Goal: Information Seeking & Learning: Learn about a topic

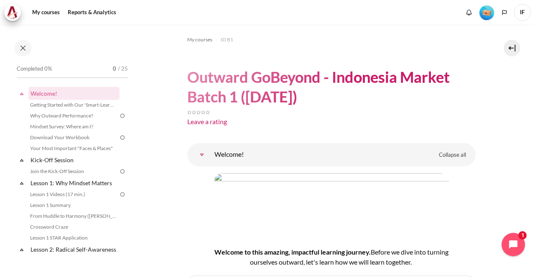
scroll to position [93, 0]
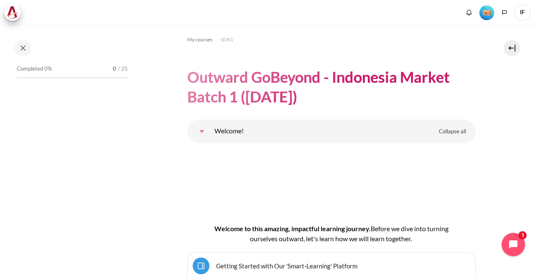
click at [129, 141] on div "Completed 0% 0 / 25" at bounding box center [73, 159] width 120 height 192
drag, startPoint x: 532, startPoint y: 31, endPoint x: 115, endPoint y: 168, distance: 438.2
click at [115, 168] on div "Completed 0% 0 / 25" at bounding box center [73, 159] width 120 height 192
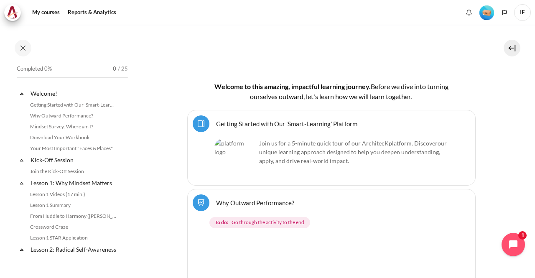
scroll to position [189, 0]
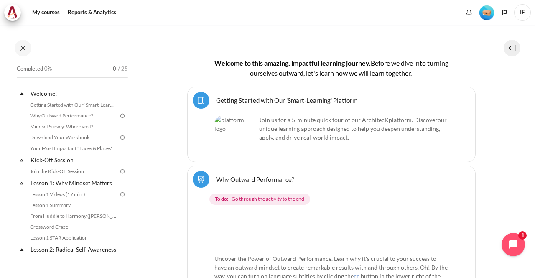
click at [216, 97] on link "Getting Started with Our 'Smart-Learning' Platform Page" at bounding box center [286, 100] width 141 height 8
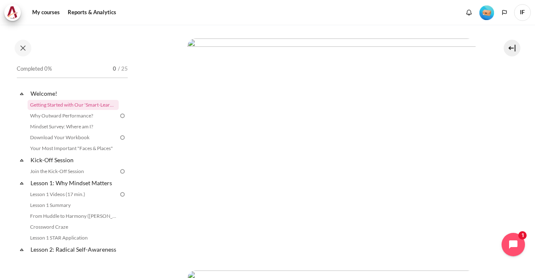
scroll to position [96, 0]
click at [84, 116] on link "Why Outward Performance?" at bounding box center [73, 116] width 91 height 10
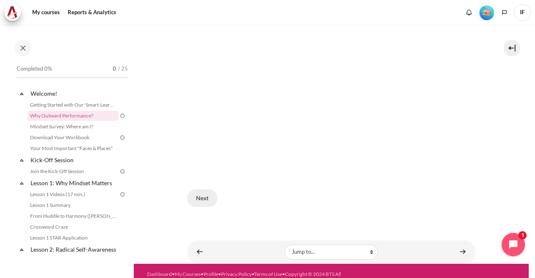
click at [197, 197] on button "Next" at bounding box center [202, 198] width 30 height 18
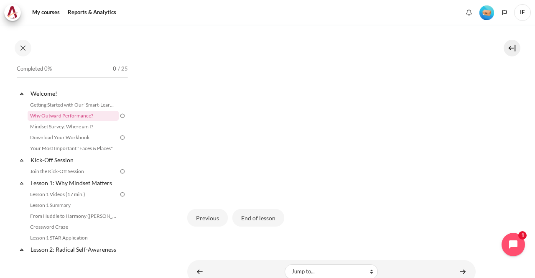
scroll to position [226, 0]
click at [252, 219] on button "End of lesson" at bounding box center [258, 217] width 52 height 18
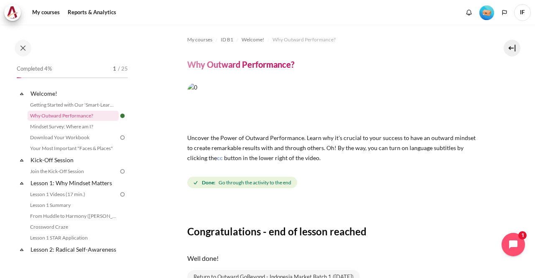
scroll to position [81, 0]
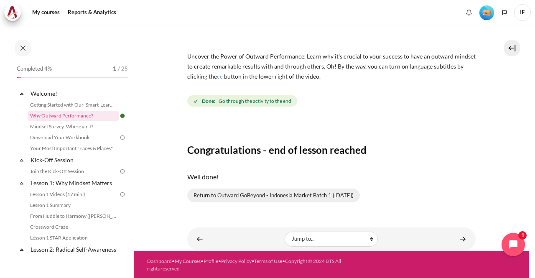
click at [300, 195] on link "Return to Outward GoBeyond - Indonesia Market Batch 1 (Sep 2025)" at bounding box center [273, 195] width 173 height 14
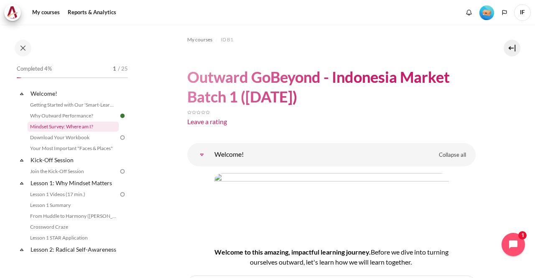
click at [66, 122] on link "Mindset Survey: Where am I?" at bounding box center [73, 127] width 91 height 10
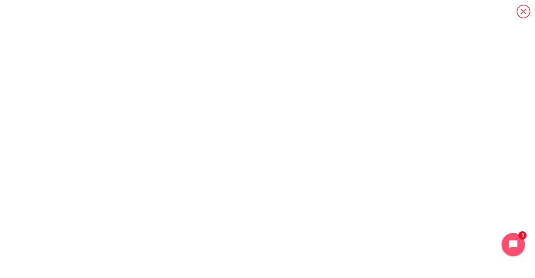
click at [524, 10] on icon "Content" at bounding box center [523, 11] width 15 height 15
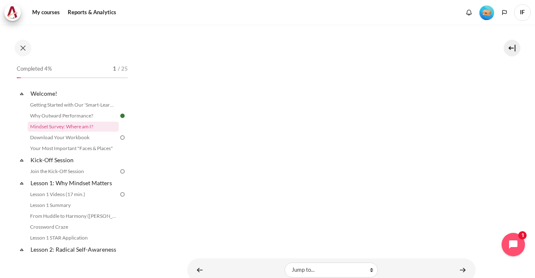
scroll to position [218, 0]
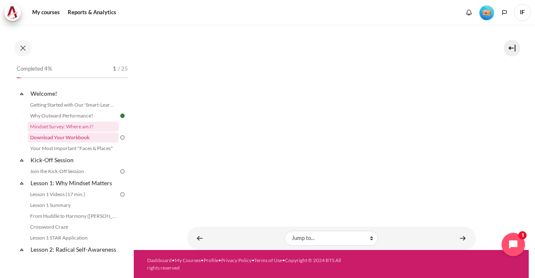
click at [83, 139] on link "Download Your Workbook" at bounding box center [73, 137] width 91 height 10
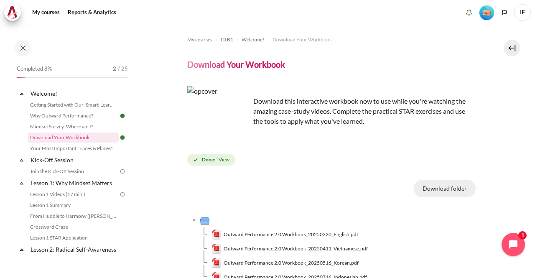
click at [439, 190] on button "Download folder" at bounding box center [445, 189] width 62 height 18
click at [94, 149] on link "Your Most Important "Faces & Places"" at bounding box center [73, 148] width 91 height 10
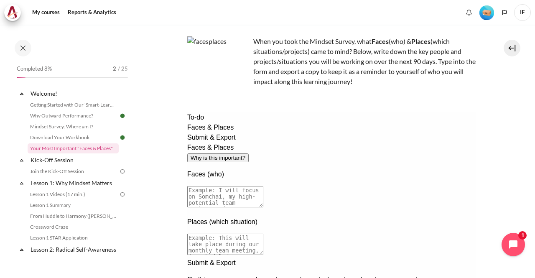
scroll to position [47, 0]
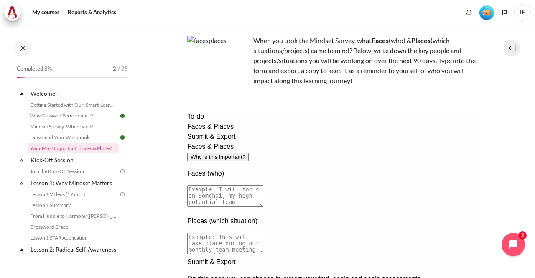
click at [263, 185] on textarea at bounding box center [225, 195] width 76 height 21
type textarea "I will focus on my 2 potential sucessor as Head of NDC, Celtic & Kemal which bo…"
click at [263, 233] on textarea at bounding box center [225, 243] width 76 height 21
type textarea "P"
type textarea "Focus on daily interaction between me & them, both formal & informal meeting"
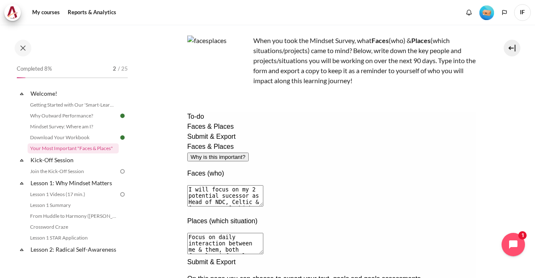
drag, startPoint x: 530, startPoint y: 151, endPoint x: 531, endPoint y: 201, distance: 50.6
click at [531, 201] on div "My courses ID B1 Welcome! Your Most Important "Faces & Places" Your Most Import…" at bounding box center [267, 151] width 535 height 253
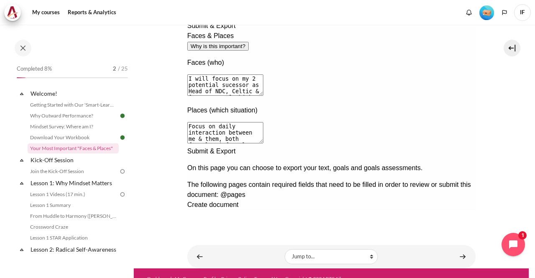
scroll to position [160, 0]
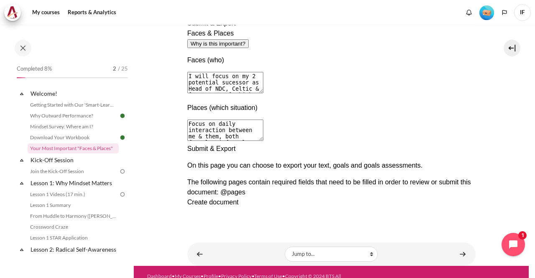
click at [460, 144] on div "Next documentation step" at bounding box center [331, 144] width 288 height 0
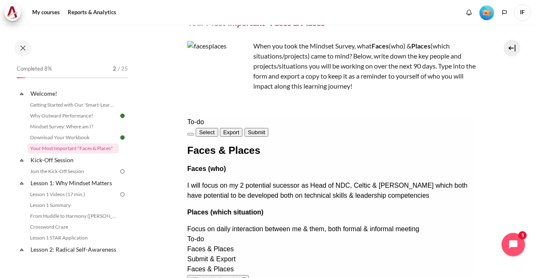
scroll to position [42, 0]
click at [242, 132] on button "Export" at bounding box center [230, 131] width 23 height 9
click at [268, 133] on button "Submit" at bounding box center [256, 131] width 24 height 9
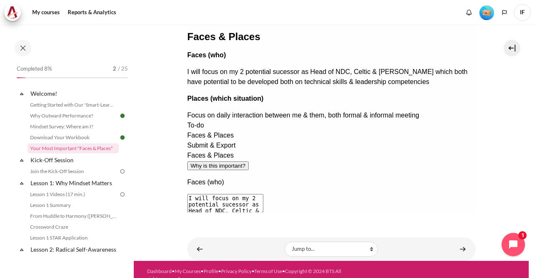
scroll to position [176, 0]
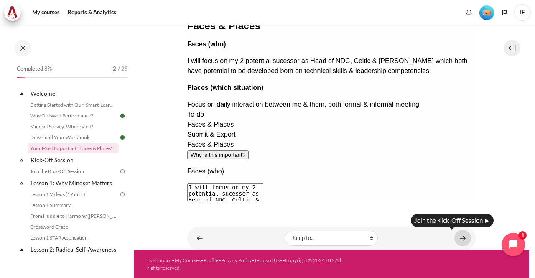
click at [460, 237] on link "Content" at bounding box center [462, 238] width 17 height 16
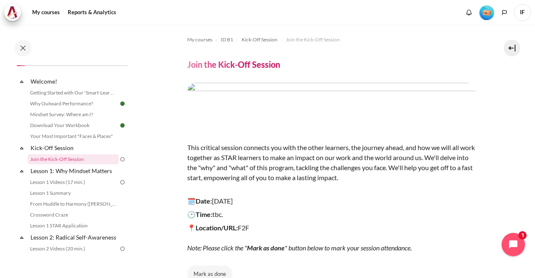
scroll to position [94, 0]
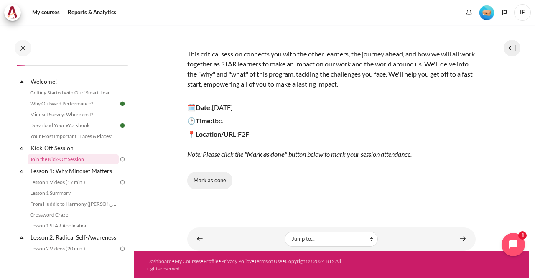
click at [209, 176] on button "Mark as done" at bounding box center [209, 181] width 45 height 18
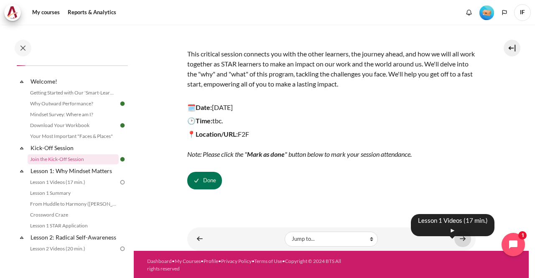
click at [459, 235] on link "Content" at bounding box center [462, 239] width 17 height 16
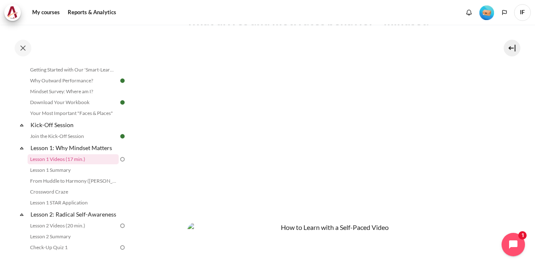
scroll to position [344, 0]
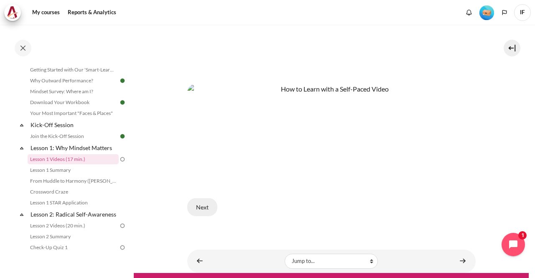
click at [201, 204] on button "Next" at bounding box center [202, 207] width 30 height 18
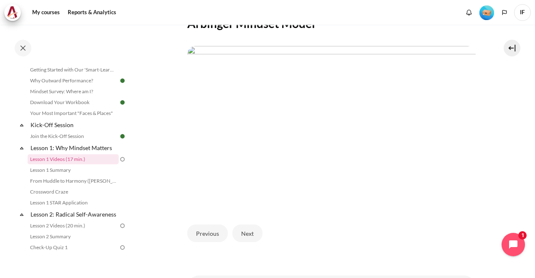
scroll to position [174, 0]
click at [246, 233] on button "Next" at bounding box center [247, 232] width 30 height 18
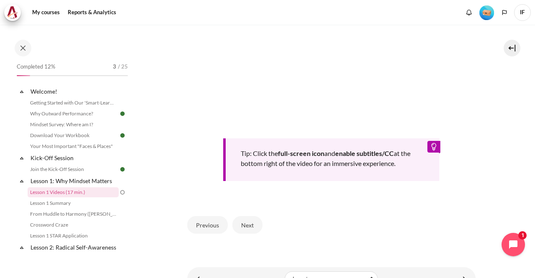
scroll to position [361, 0]
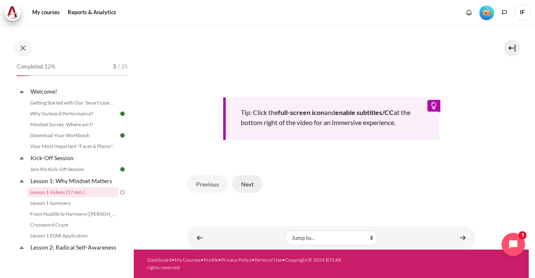
click at [253, 187] on button "Next" at bounding box center [247, 184] width 30 height 18
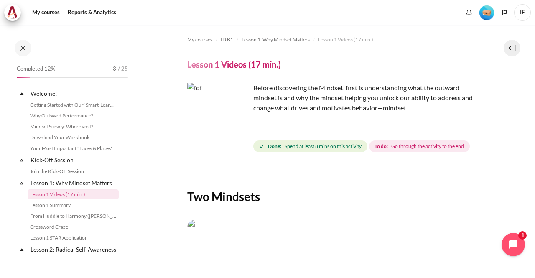
scroll to position [35, 0]
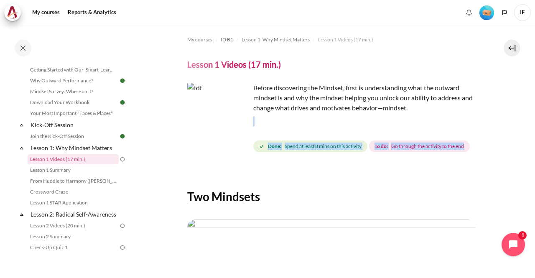
drag, startPoint x: 529, startPoint y: 106, endPoint x: 535, endPoint y: 165, distance: 59.2
click at [535, 165] on div "My courses ID B1 Lesson 1: Why Mindset Matters Lesson 1 Videos (17 min.) Lesson…" at bounding box center [267, 151] width 535 height 253
click at [457, 170] on div "My courses ID B1 Lesson 1: Why Mindset Matters Lesson 1 Videos (17 min.) Lesson…" at bounding box center [331, 230] width 288 height 411
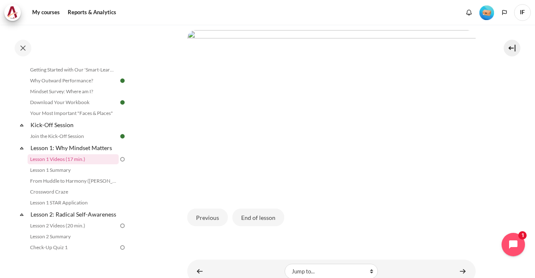
scroll to position [234, 0]
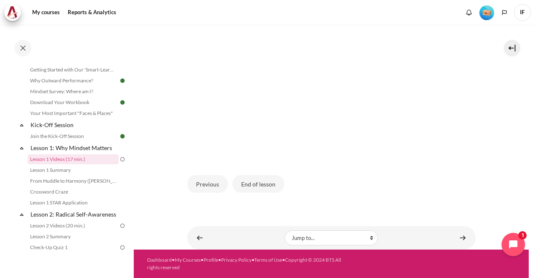
click at [341, 112] on img "Content" at bounding box center [331, 78] width 288 height 162
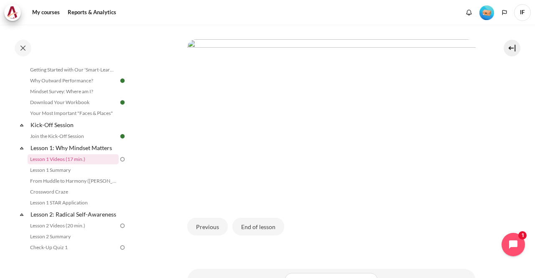
scroll to position [189, 0]
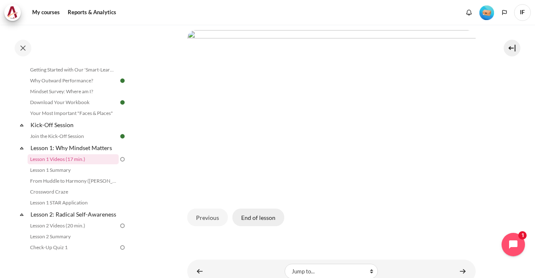
click at [256, 226] on button "End of lesson" at bounding box center [258, 218] width 52 height 18
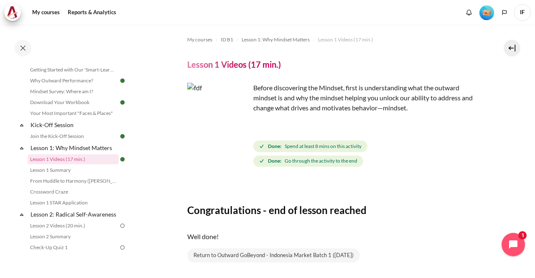
scroll to position [61, 0]
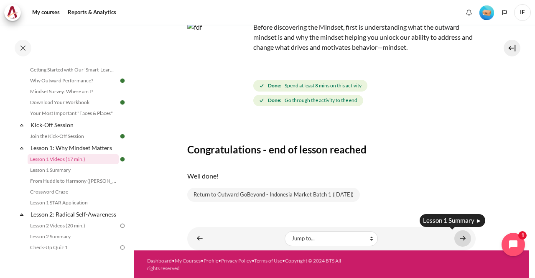
click at [459, 237] on link "Content" at bounding box center [462, 238] width 17 height 16
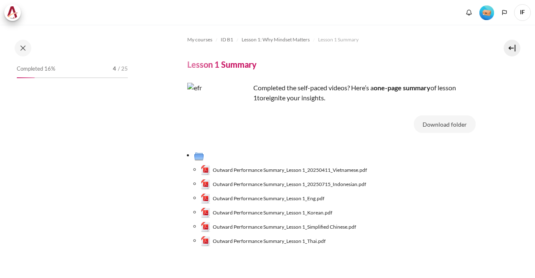
scroll to position [46, 0]
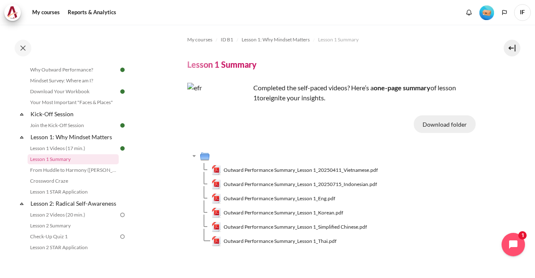
click at [448, 126] on button "Download folder" at bounding box center [445, 124] width 62 height 18
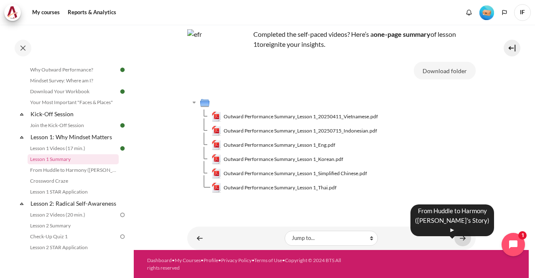
click at [459, 239] on link "Content" at bounding box center [462, 238] width 17 height 16
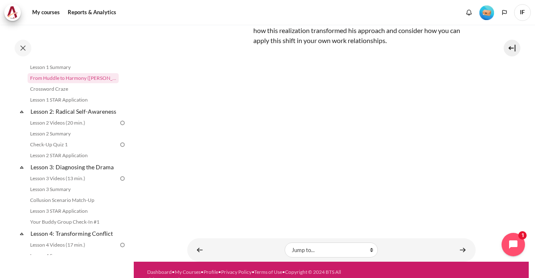
scroll to position [139, 0]
click at [458, 247] on link "Content" at bounding box center [462, 250] width 17 height 16
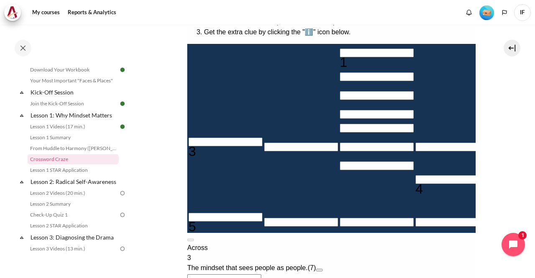
scroll to position [166, 0]
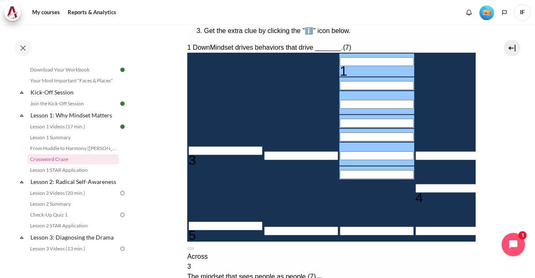
click at [339, 61] on input "Row 1, Column 3. 1 Down. Mindset drives behaviors that drive _______., Letter 1…" at bounding box center [376, 61] width 74 height 9
type input "O＿＿＿＿＿＿"
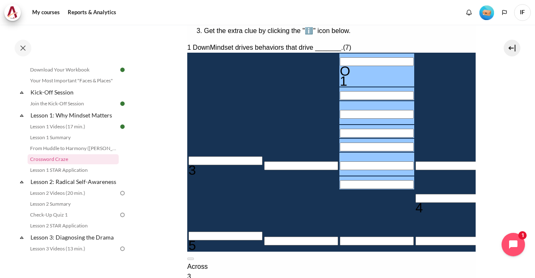
type input "OU＿＿＿＿＿"
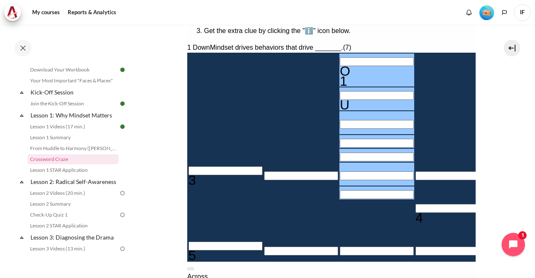
type input "OUT＿＿＿＿"
type input "OUTW＿＿＿"
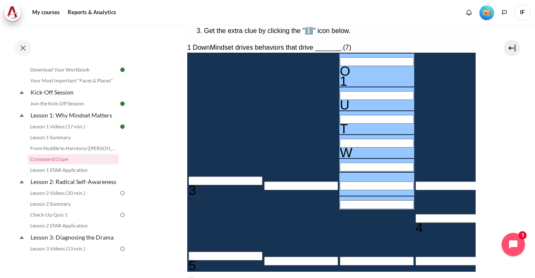
type input "OUTWA＿＿"
type input "＿＿R＿＿＿＿"
type input "OUTWAR＿"
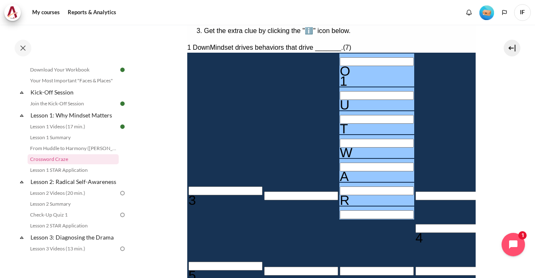
type input "OUTWARD"
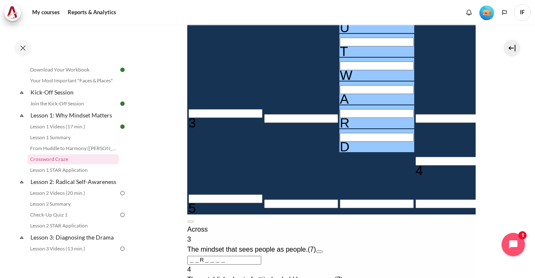
scroll to position [245, 0]
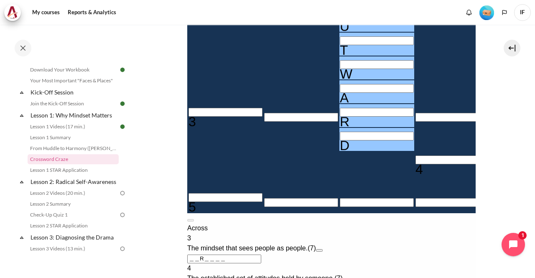
click at [415, 164] on input "Crossword grid. Use arrow keys to navigate and the keyboard to enter characters…" at bounding box center [452, 159] width 74 height 9
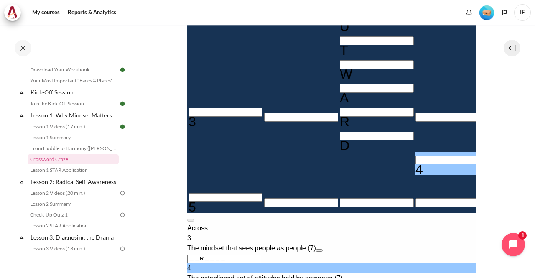
type input "M＿＿＿＿＿＿"
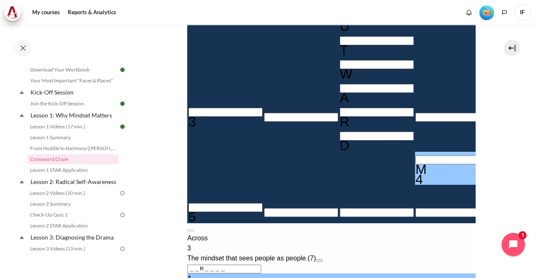
type input "MI＿＿＿＿＿"
type input "＿＿＿＿＿I＿＿"
type input "MIN＿＿＿＿"
type input "MIND＿＿＿"
type input "MINDS＿＿"
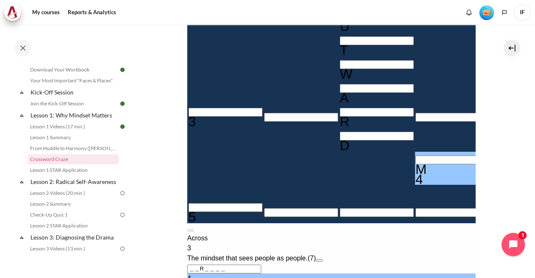
type input "MINDSE＿"
type input "MINDSET"
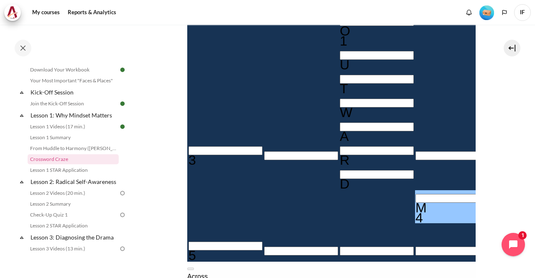
scroll to position [243, 0]
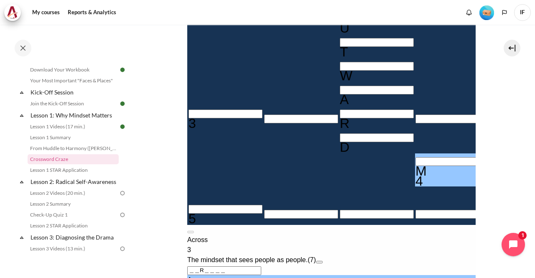
click at [204, 214] on input "Crossword grid. Use arrow keys to navigate and the keyboard to enter characters…" at bounding box center [225, 209] width 74 height 9
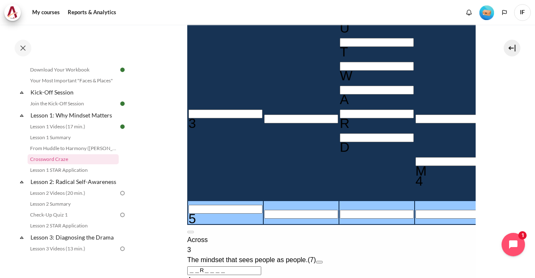
type input "I＿＿＿＿＿"
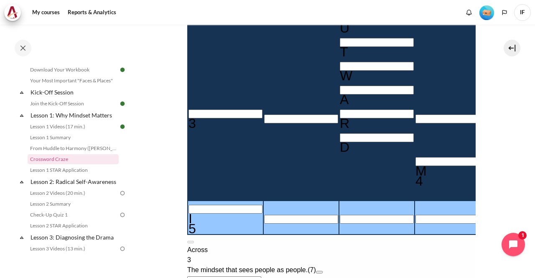
type input "IN＿＿＿＿"
type input "INW＿＿＿"
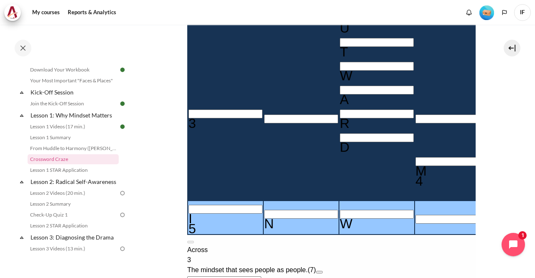
type input "INWA＿＿"
type input "INWAR＿"
type input "＿＿＿＿＿I＿R"
type input "INWARD"
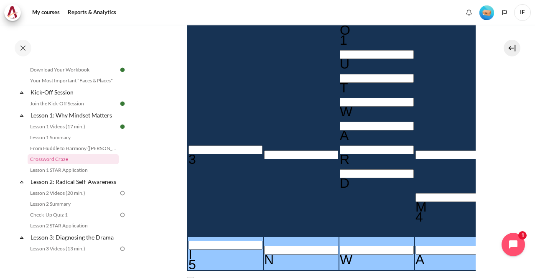
scroll to position [208, 0]
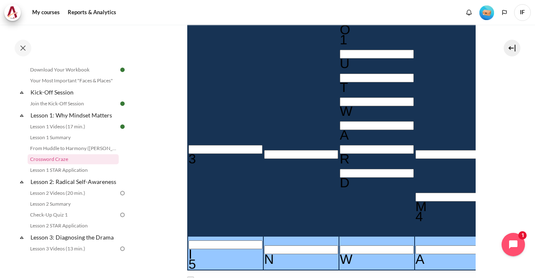
click at [339, 178] on div "D" at bounding box center [376, 183] width 74 height 10
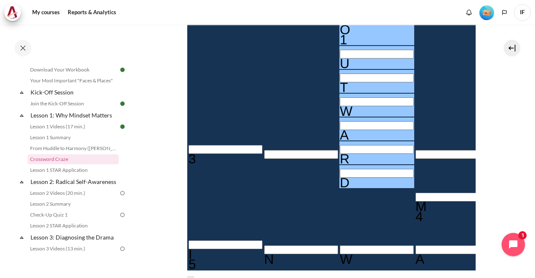
type input "OUTWAR＿"
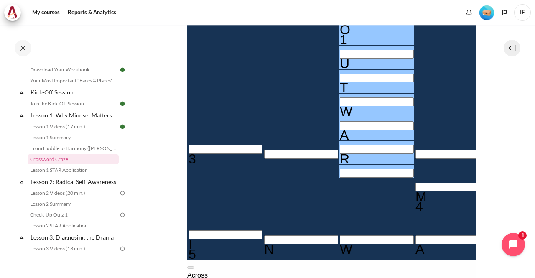
type input "＿＿＿＿＿＿＿"
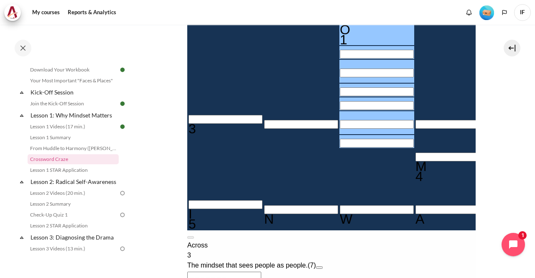
scroll to position [188, 0]
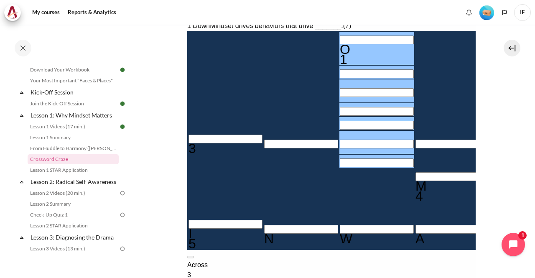
type input "＿＿＿＿＿＿＿"
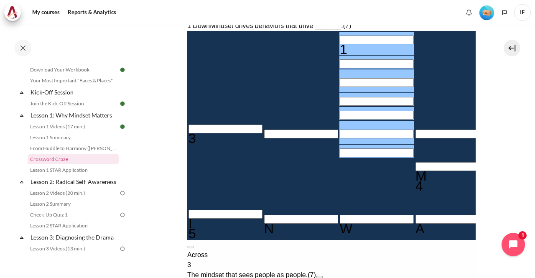
click at [204, 133] on input "Crossword grid. Use arrow keys to navigate and the keyboard to enter characters…" at bounding box center [225, 129] width 74 height 9
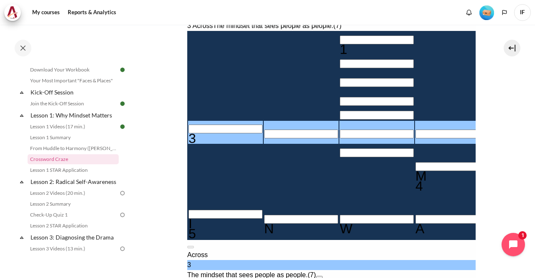
type input "O＿＿＿＿＿＿"
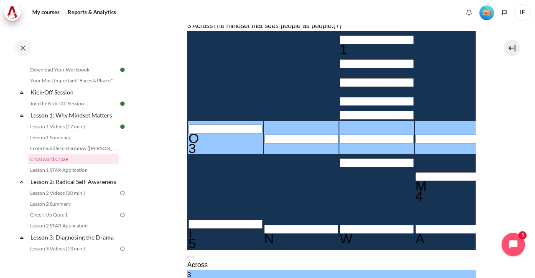
type input "OU＿＿＿＿＿"
type input "OUT＿＿＿＿"
type input "＿＿＿＿＿T＿"
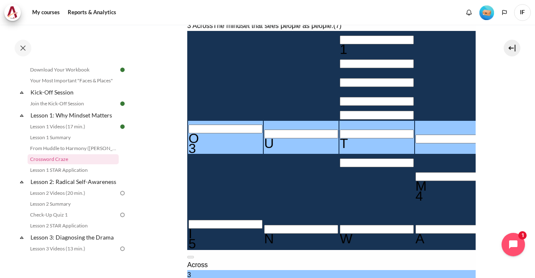
type input "OUTW＿＿＿"
type input "OUTWA＿＿"
type input "＿＿＿A＿I＿R"
type input "OUTWAR＿"
type input "OUTWARD"
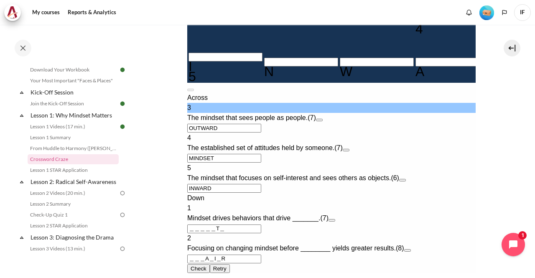
scroll to position [362, 0]
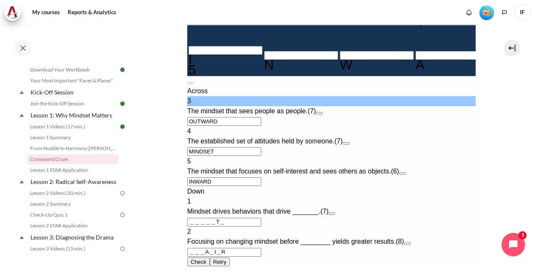
click at [335, 215] on button "Open extra clue for 1 Down. Mindset drives behaviors that drive _______." at bounding box center [331, 213] width 7 height 3
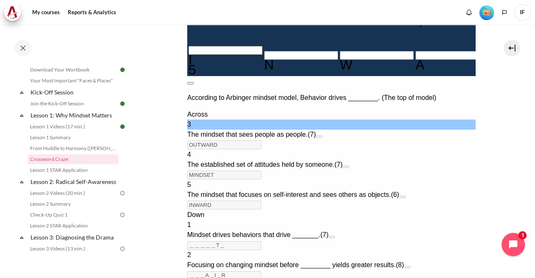
click at [193, 82] on button at bounding box center [190, 83] width 7 height 3
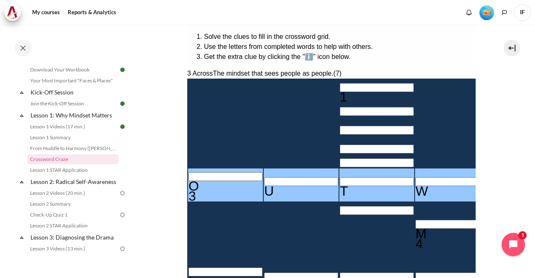
click at [339, 83] on input "Row 1, Column 3. 1 Down. Mindset drives behaviors that drive _______., Letter 1…" at bounding box center [376, 87] width 74 height 9
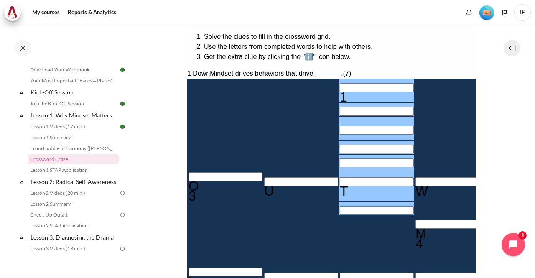
type input "R＿＿＿＿T＿"
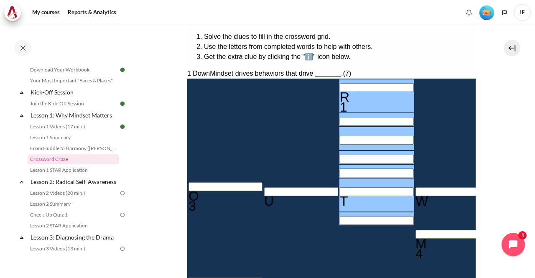
type input "RE＿＿＿T＿"
type input "RES＿＿T＿"
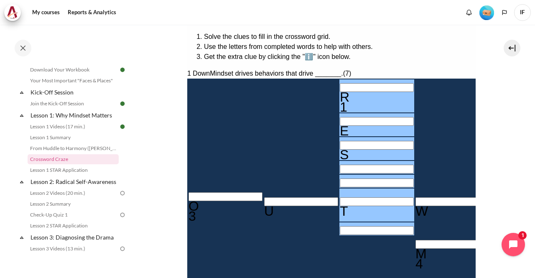
type input "RESU＿T＿"
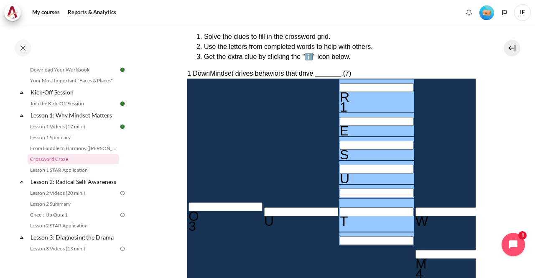
type input "RESULT＿"
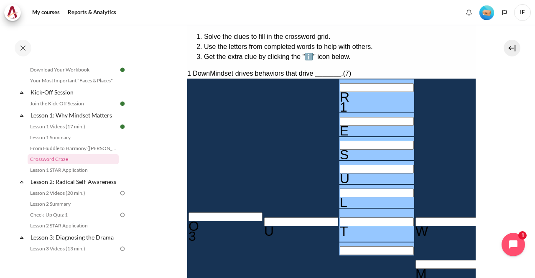
type input "RESULTS"
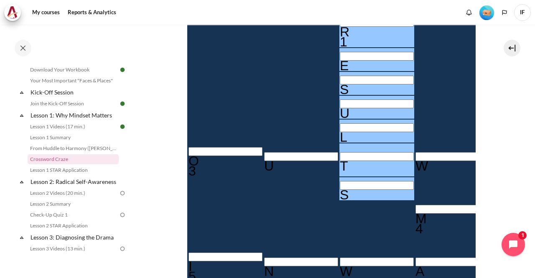
scroll to position [217, 0]
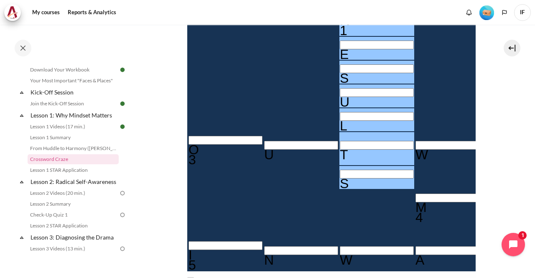
click at [491, 64] on input "Crossword grid. Use arrow keys to navigate and the keyboard to enter characters…" at bounding box center [528, 68] width 74 height 9
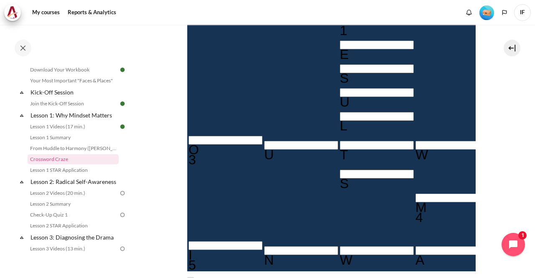
type input "B＿＿A＿I＿R"
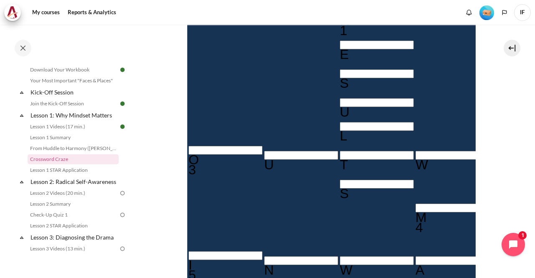
type input "BE＿A＿I＿R"
type input "BEHA＿I＿R"
type input "BEHAVI＿R"
type input "BEHAVIOR"
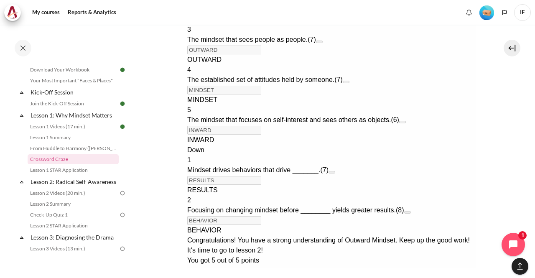
scroll to position [583, 0]
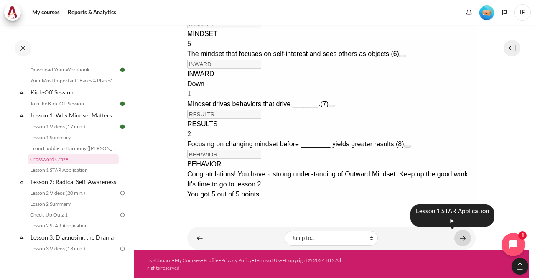
click at [457, 239] on link "Content" at bounding box center [462, 238] width 17 height 16
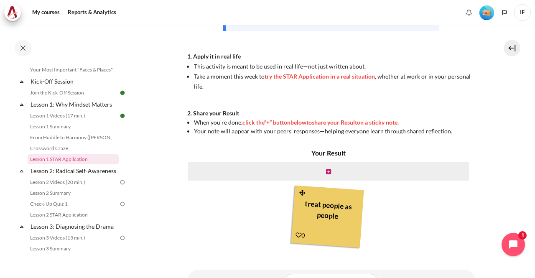
scroll to position [258, 0]
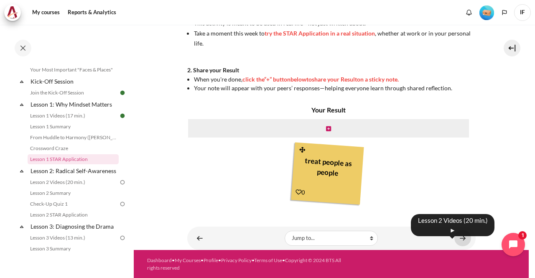
click at [463, 239] on link "Content" at bounding box center [462, 238] width 17 height 16
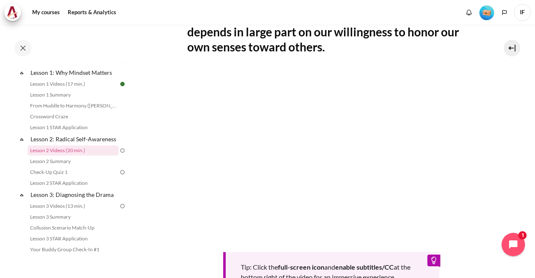
scroll to position [174, 0]
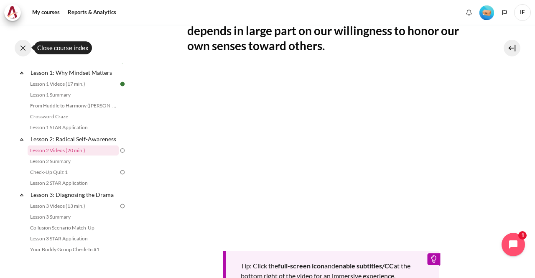
click at [23, 48] on button at bounding box center [23, 48] width 17 height 17
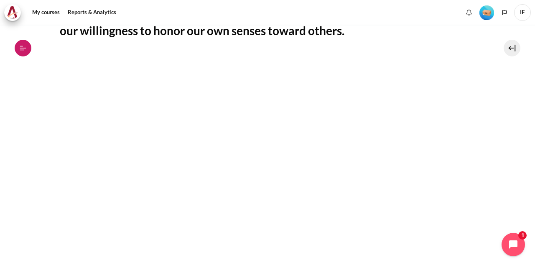
click at [23, 48] on icon at bounding box center [23, 48] width 6 height 0
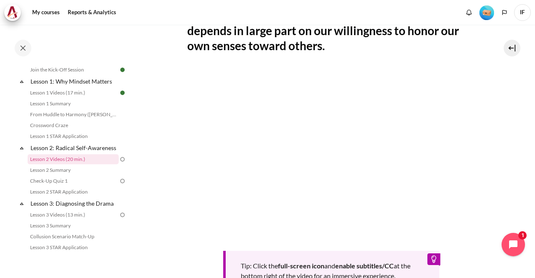
scroll to position [325, 0]
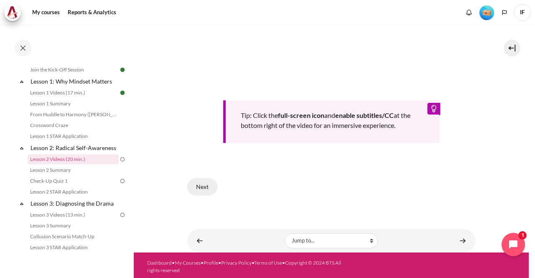
click at [206, 180] on button "Next" at bounding box center [202, 187] width 30 height 18
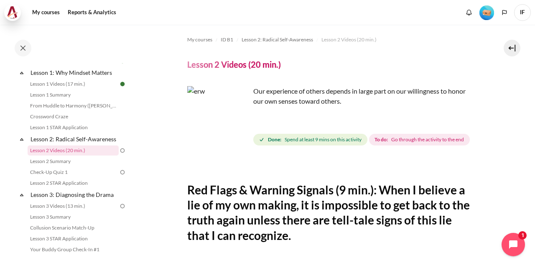
click at [16, 12] on img at bounding box center [13, 12] width 12 height 13
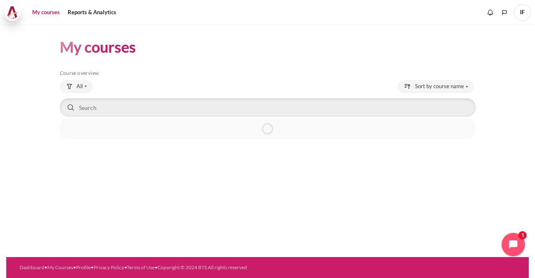
click at [12, 15] on img at bounding box center [13, 12] width 12 height 13
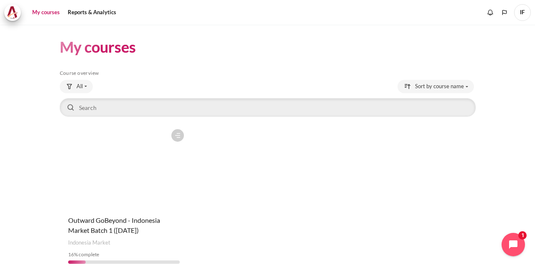
click at [122, 200] on figure "Content" at bounding box center [124, 167] width 129 height 84
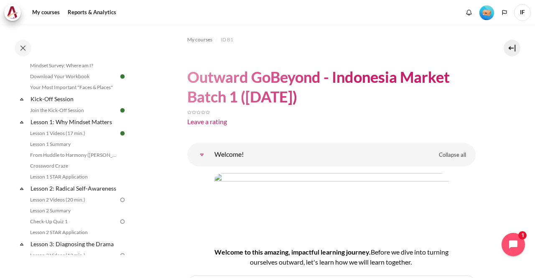
scroll to position [62, 0]
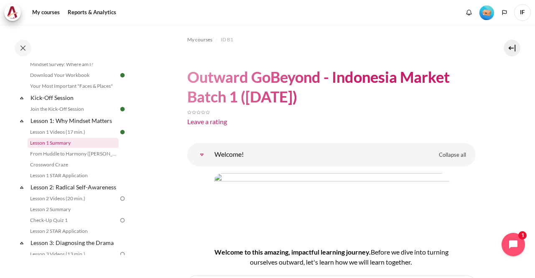
click at [75, 145] on link "Lesson 1 Summary" at bounding box center [73, 143] width 91 height 10
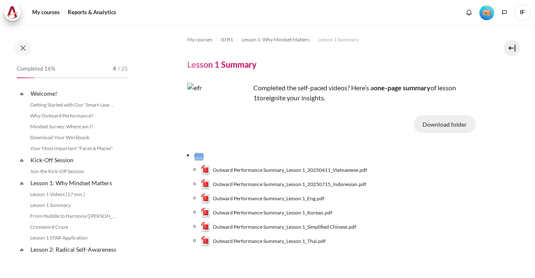
scroll to position [46, 0]
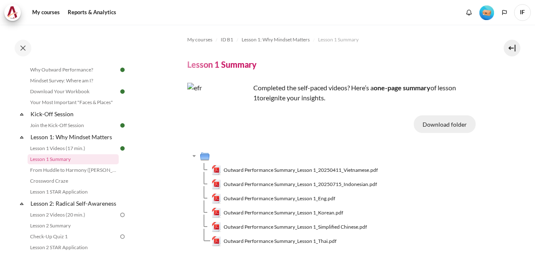
click at [448, 126] on button "Download folder" at bounding box center [445, 124] width 62 height 18
click at [317, 196] on span "Outward Performance Summary_Lesson 1_Eng.pdf" at bounding box center [280, 199] width 112 height 8
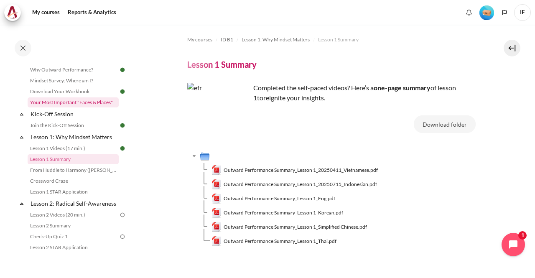
click at [70, 102] on link "Your Most Important "Faces & Places"" at bounding box center [73, 102] width 91 height 10
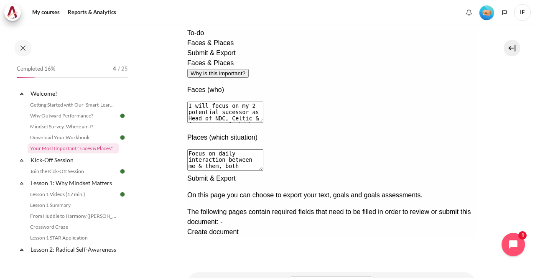
scroll to position [134, 0]
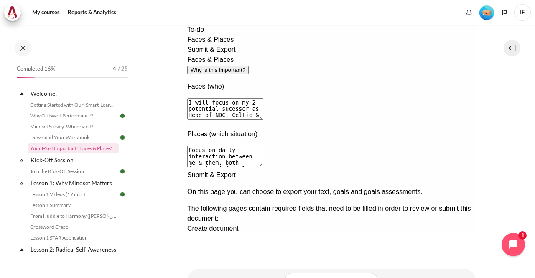
click at [238, 225] on span "Create document" at bounding box center [212, 228] width 51 height 7
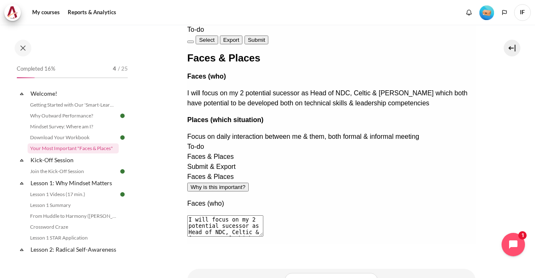
click at [239, 37] on span "Export" at bounding box center [231, 40] width 16 height 6
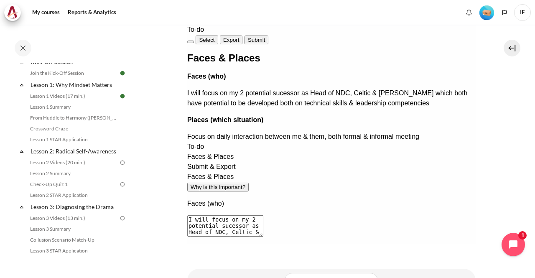
scroll to position [102, 0]
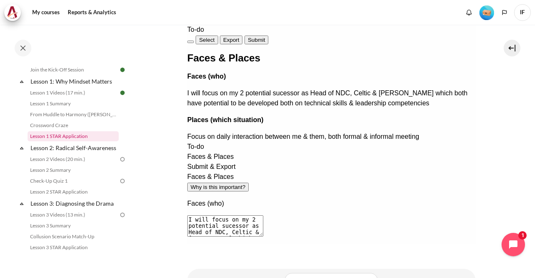
click at [72, 135] on link "Lesson 1 STAR Application" at bounding box center [73, 136] width 91 height 10
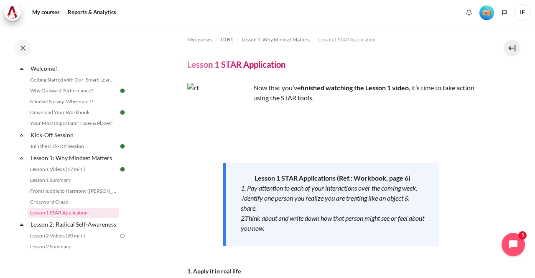
scroll to position [23, 0]
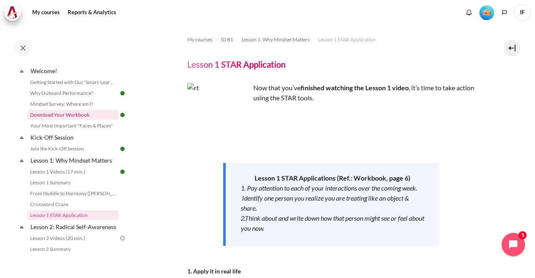
click at [65, 115] on link "Download Your Workbook" at bounding box center [73, 115] width 91 height 10
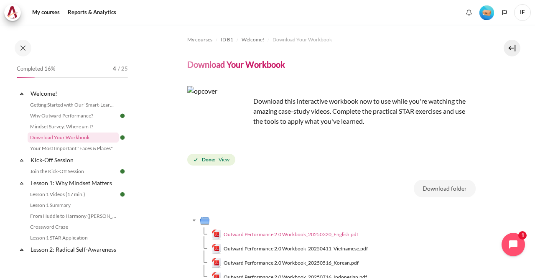
click at [327, 233] on span "Outward Performance 2.0 Workbook_20250320_English.pdf" at bounding box center [291, 235] width 135 height 8
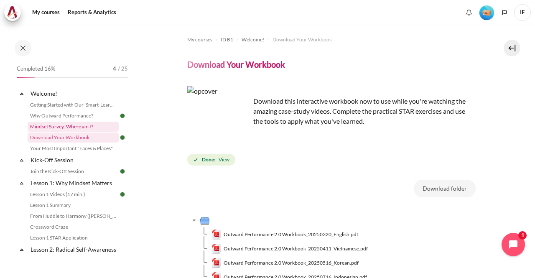
click at [79, 127] on link "Mindset Survey: Where am I?" at bounding box center [73, 127] width 91 height 10
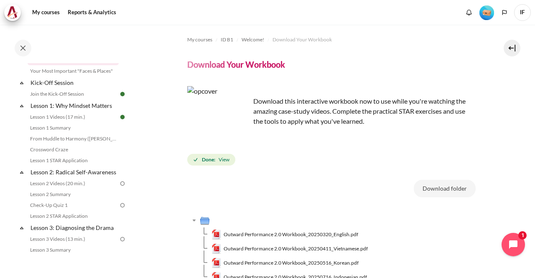
scroll to position [81, 0]
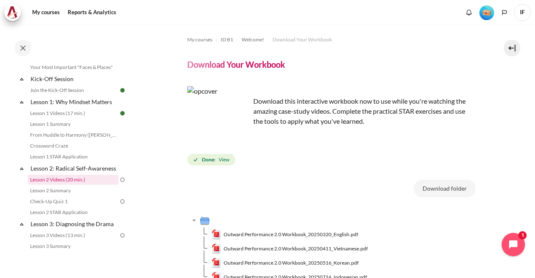
click at [78, 185] on link "Lesson 2 Videos (20 min.)" at bounding box center [73, 180] width 91 height 10
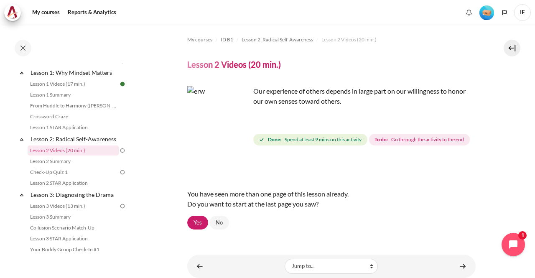
scroll to position [43, 0]
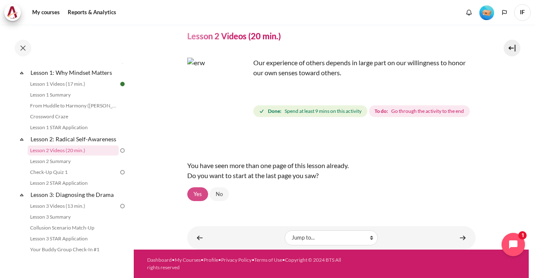
click at [197, 195] on link "Yes" at bounding box center [197, 194] width 21 height 14
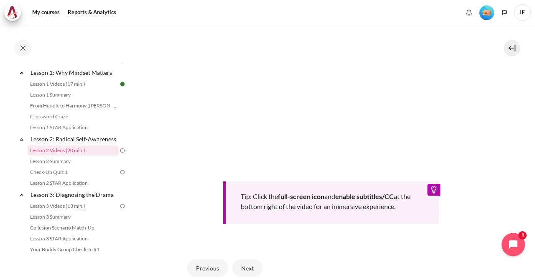
scroll to position [261, 0]
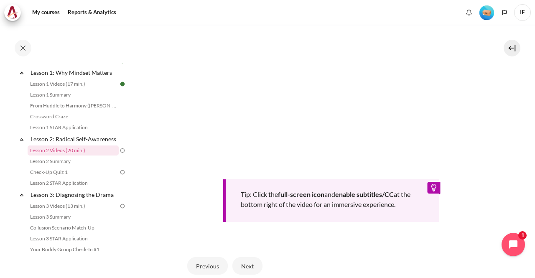
drag, startPoint x: 533, startPoint y: 159, endPoint x: 182, endPoint y: 228, distance: 357.8
click at [182, 228] on section "My courses ID B1 Lesson 2: Radical Self-Awareness Lesson 2 Videos (20 min.) Les…" at bounding box center [331, 48] width 395 height 568
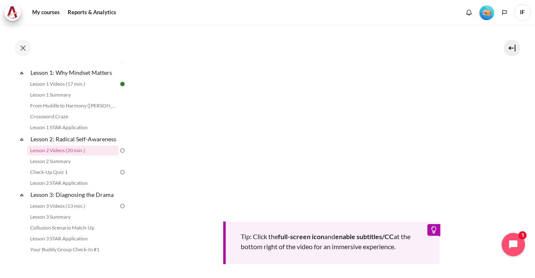
scroll to position [355, 0]
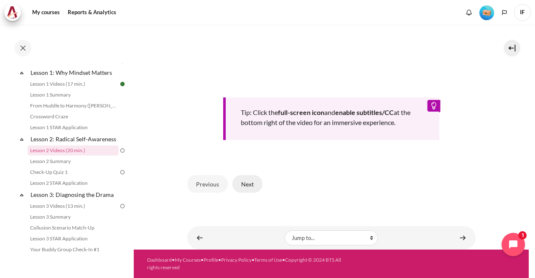
click at [243, 180] on button "Next" at bounding box center [247, 184] width 30 height 18
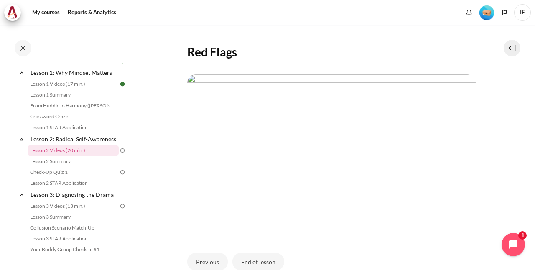
scroll to position [227, 0]
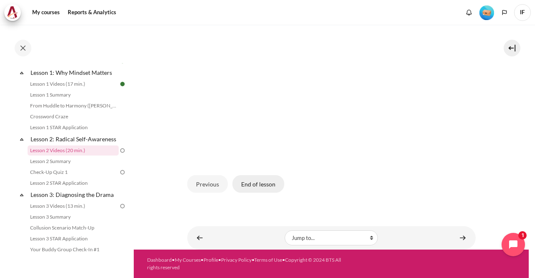
click at [265, 184] on button "End of lesson" at bounding box center [258, 184] width 52 height 18
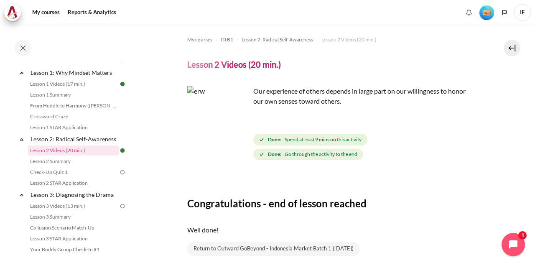
scroll to position [54, 0]
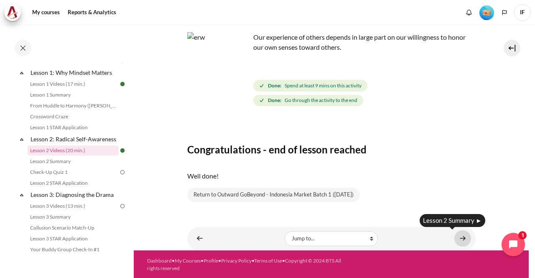
click at [461, 239] on link "Content" at bounding box center [462, 238] width 17 height 16
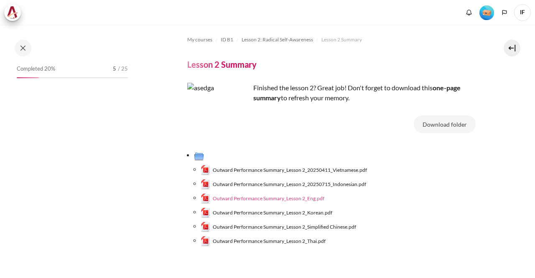
scroll to position [121, 0]
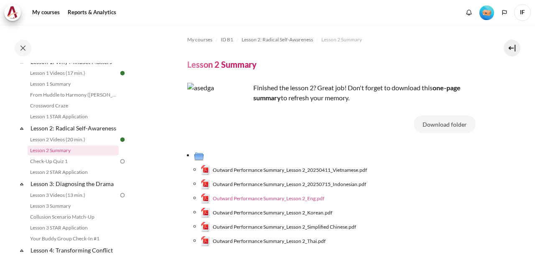
click at [308, 199] on span "Outward Performance Summary_Lesson 2_Eng.pdf" at bounding box center [269, 199] width 112 height 8
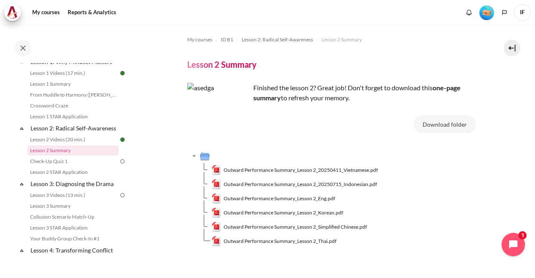
scroll to position [53, 0]
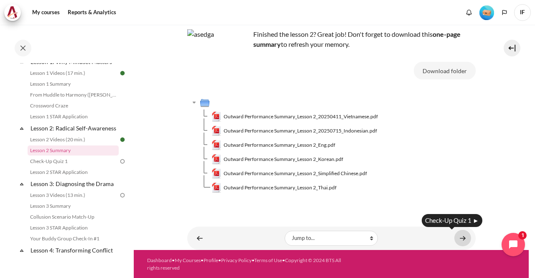
click at [458, 237] on link "Content" at bounding box center [462, 238] width 17 height 16
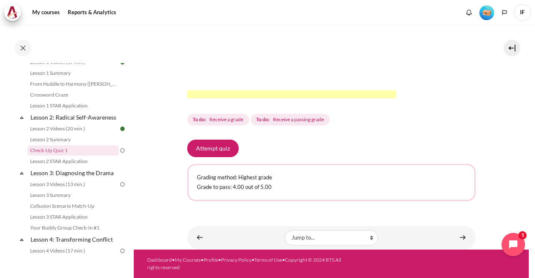
scroll to position [292, 0]
click at [217, 147] on button "Attempt quiz" at bounding box center [212, 149] width 51 height 18
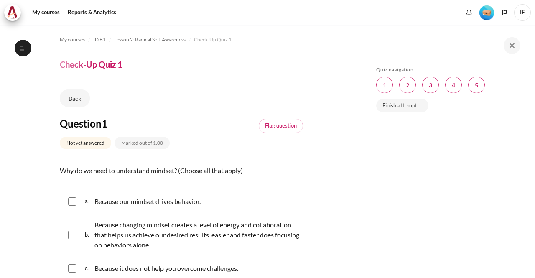
scroll to position [132, 0]
click at [468, 163] on div "Skip Quiz navigation Quiz navigation Question 1 This page Question 2 This page …" at bounding box center [446, 157] width 149 height 182
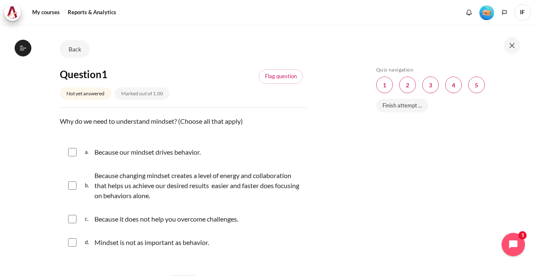
scroll to position [50, 0]
click at [72, 152] on input "Content" at bounding box center [72, 151] width 8 height 8
checkbox input "true"
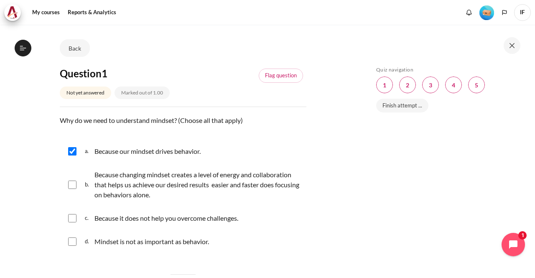
click at [71, 186] on input "Content" at bounding box center [72, 185] width 8 height 8
checkbox input "true"
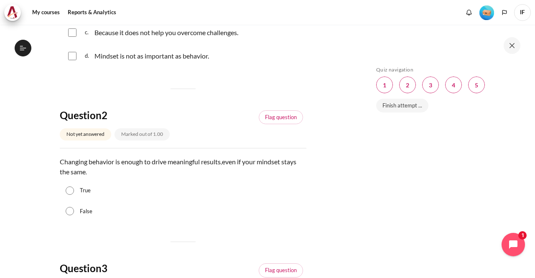
scroll to position [267, 0]
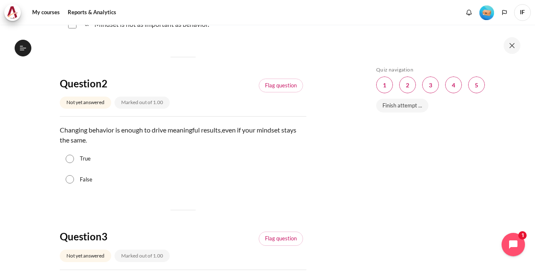
click at [71, 176] on input "False" at bounding box center [70, 179] width 8 height 8
radio input "true"
click at [66, 155] on input "True" at bounding box center [70, 159] width 8 height 8
radio input "true"
click at [66, 175] on input "False" at bounding box center [70, 179] width 8 height 8
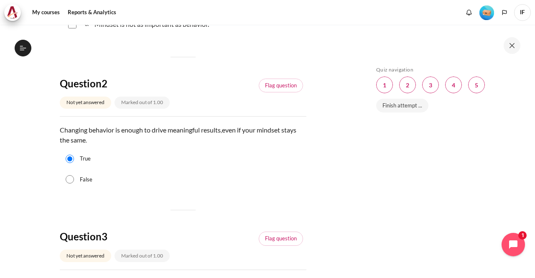
radio input "true"
click at [193, 188] on div "False" at bounding box center [183, 179] width 247 height 21
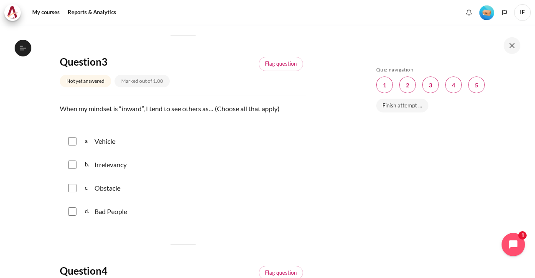
scroll to position [468, 0]
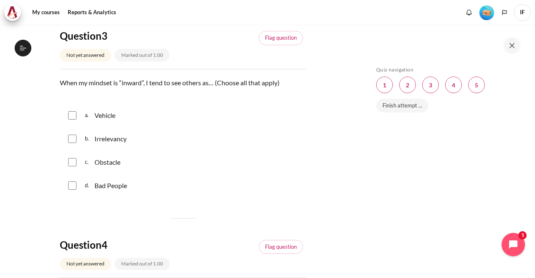
click at [71, 162] on input "Content" at bounding box center [72, 162] width 8 height 8
checkbox input "true"
click at [74, 112] on input "Content" at bounding box center [72, 115] width 8 height 8
checkbox input "true"
click at [185, 195] on div "d. Bad People" at bounding box center [183, 186] width 247 height 22
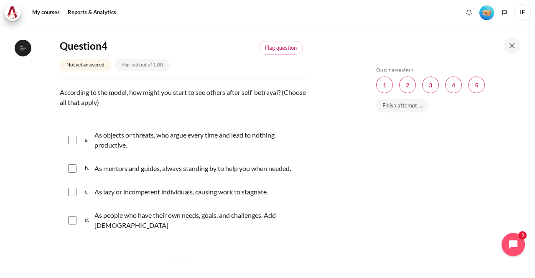
scroll to position [669, 0]
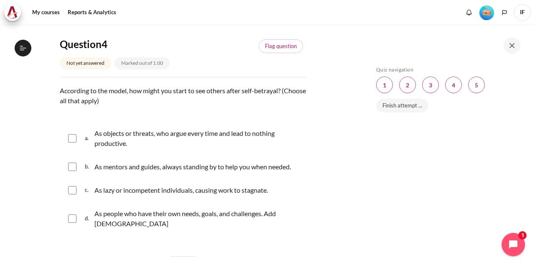
click at [72, 137] on input "Content" at bounding box center [72, 138] width 8 height 8
checkbox input "true"
click at [71, 193] on input "Content" at bounding box center [72, 190] width 8 height 8
checkbox input "true"
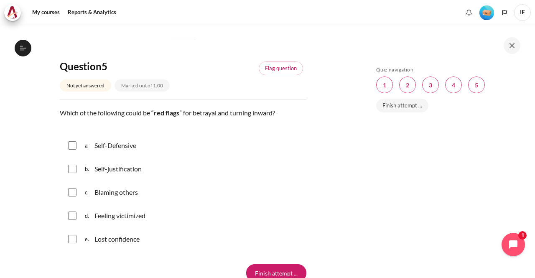
scroll to position [886, 0]
click at [72, 140] on input "Content" at bounding box center [72, 144] width 8 height 8
checkbox input "true"
click at [71, 211] on input "Content" at bounding box center [72, 215] width 8 height 8
checkbox input "true"
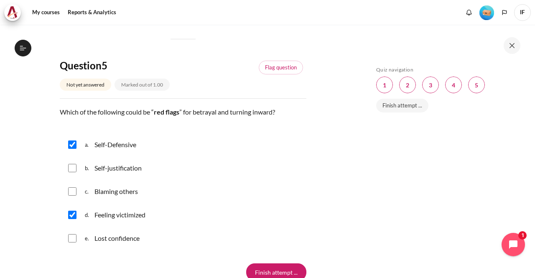
click at [74, 187] on input "Content" at bounding box center [72, 191] width 8 height 8
checkbox input "true"
click at [73, 164] on input "Content" at bounding box center [72, 168] width 8 height 8
checkbox input "true"
click at [268, 263] on input "Finish attempt ..." at bounding box center [276, 272] width 60 height 18
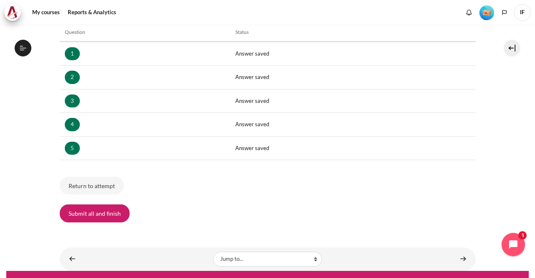
scroll to position [140, 0]
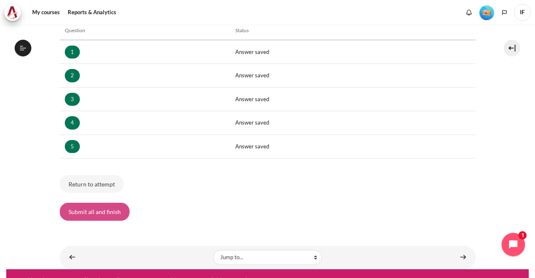
click at [98, 212] on button "Submit all and finish" at bounding box center [95, 212] width 70 height 18
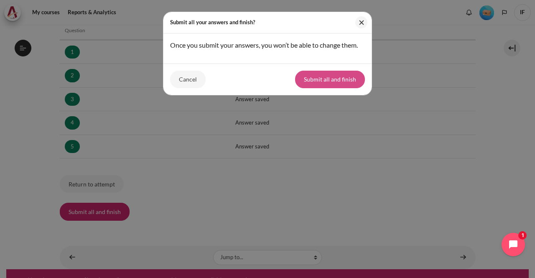
click at [336, 74] on button "Submit all and finish" at bounding box center [330, 80] width 70 height 18
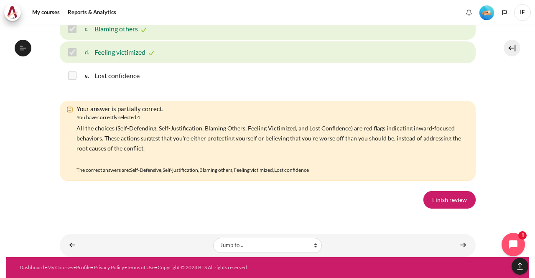
scroll to position [1520, 0]
click at [444, 205] on link "Finish review" at bounding box center [449, 200] width 52 height 18
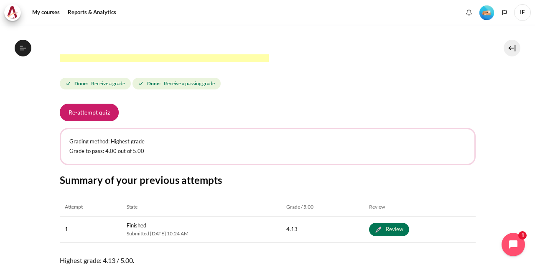
scroll to position [375, 0]
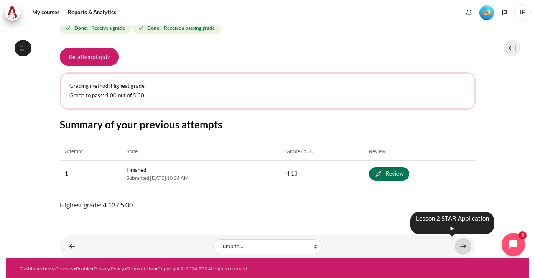
click at [458, 247] on link "Content" at bounding box center [463, 246] width 17 height 16
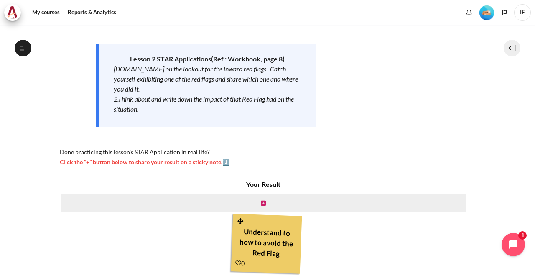
scroll to position [182, 0]
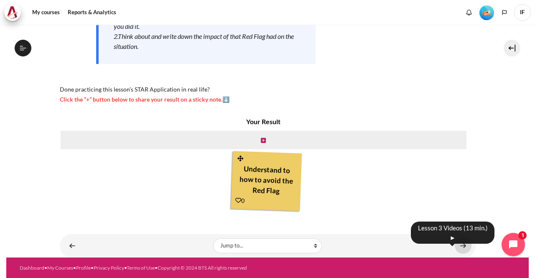
click at [456, 246] on link "Content" at bounding box center [463, 245] width 17 height 16
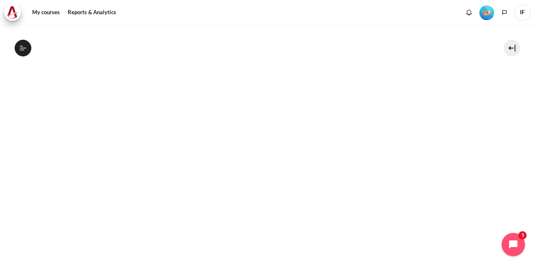
scroll to position [218, 0]
click at [25, 51] on icon at bounding box center [23, 48] width 8 height 8
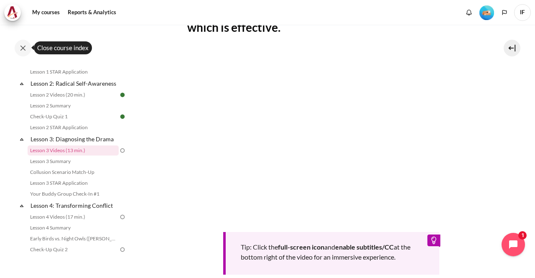
scroll to position [350, 0]
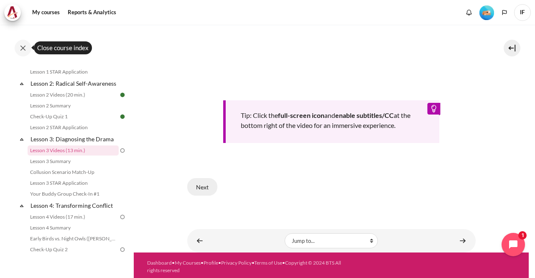
click at [199, 183] on button "Next" at bounding box center [202, 187] width 30 height 18
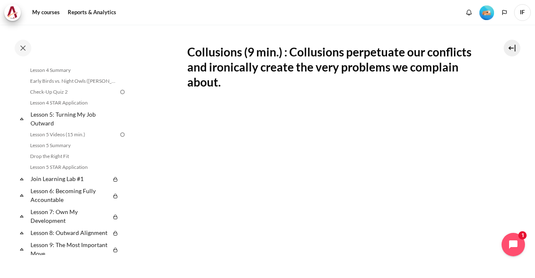
scroll to position [322, 0]
click at [530, 135] on div "My courses ID B1 Lesson 3: Diagnosing the Drama Lesson 3 Videos (13 min.) Lesso…" at bounding box center [267, 151] width 535 height 253
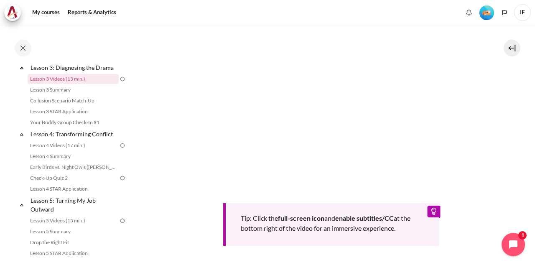
scroll to position [225, 0]
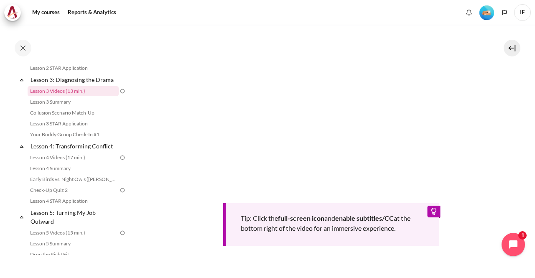
drag, startPoint x: 532, startPoint y: 164, endPoint x: 466, endPoint y: 254, distance: 111.7
click at [466, 246] on div "Tip: Click the full-screen icon and enable subtitles/CC at the bottom right of …" at bounding box center [331, 133] width 288 height 225
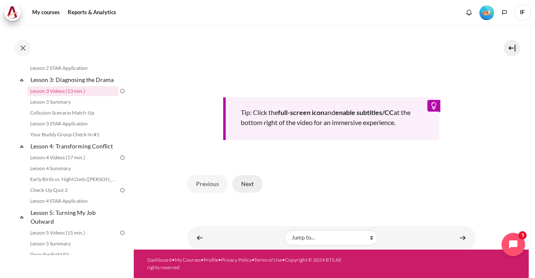
click at [238, 183] on button "Next" at bounding box center [247, 184] width 30 height 18
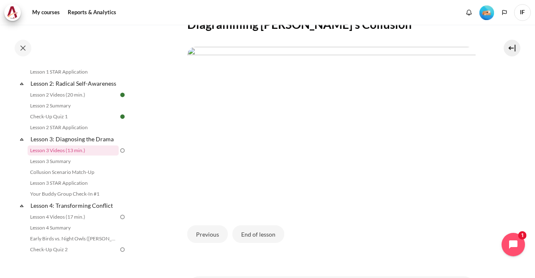
scroll to position [177, 0]
click at [258, 242] on button "End of lesson" at bounding box center [258, 233] width 52 height 18
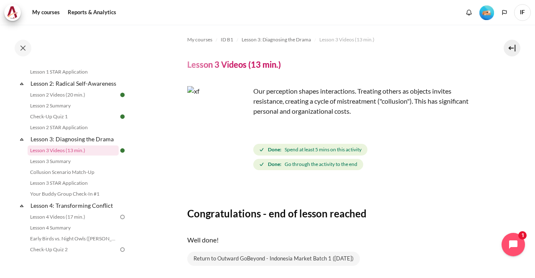
scroll to position [64, 0]
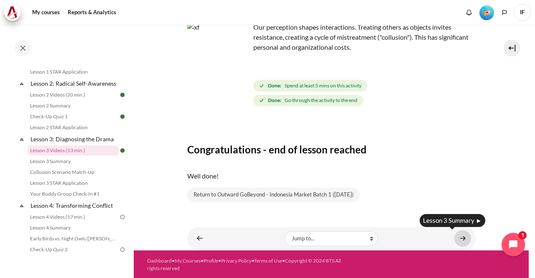
click at [458, 237] on link "Content" at bounding box center [462, 238] width 17 height 16
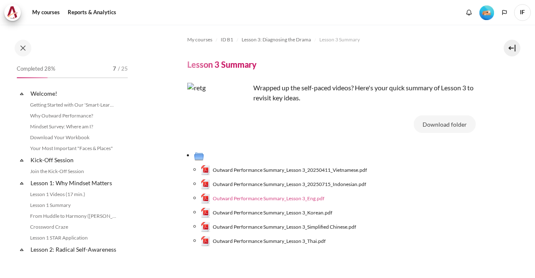
scroll to position [177, 0]
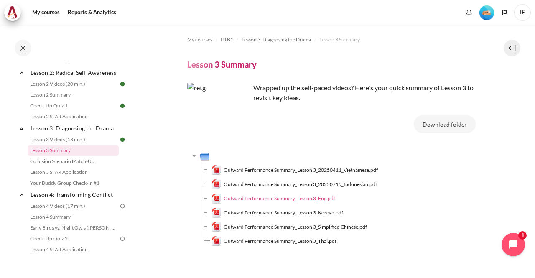
click at [310, 199] on span "Outward Performance Summary_Lesson 3_Eng.pdf" at bounding box center [280, 199] width 112 height 8
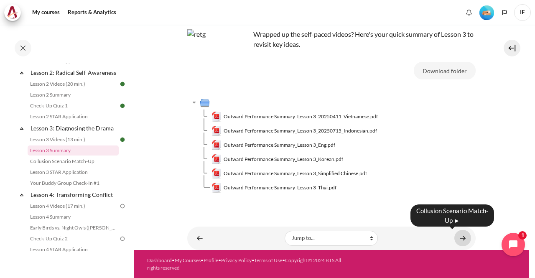
click at [458, 235] on link "Content" at bounding box center [462, 238] width 17 height 16
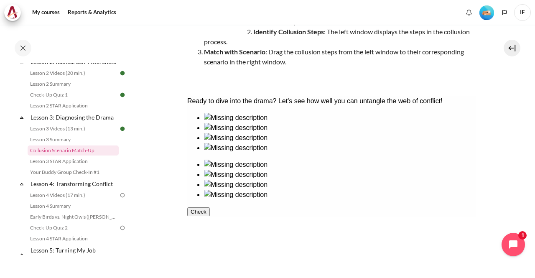
scroll to position [118, 0]
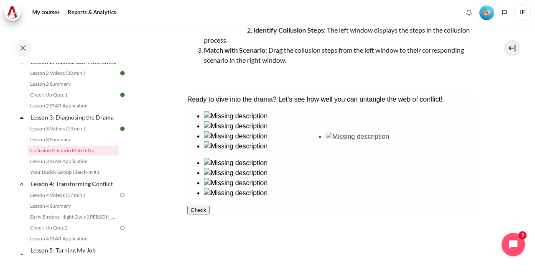
drag, startPoint x: 233, startPoint y: 163, endPoint x: 364, endPoint y: 161, distance: 131.2
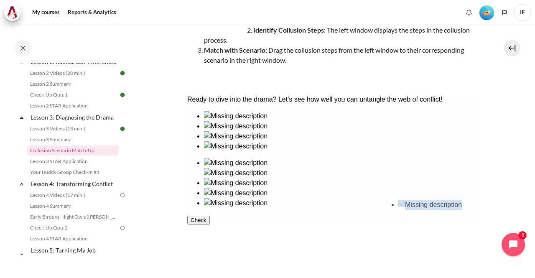
drag, startPoint x: 287, startPoint y: 223, endPoint x: 435, endPoint y: 233, distance: 148.7
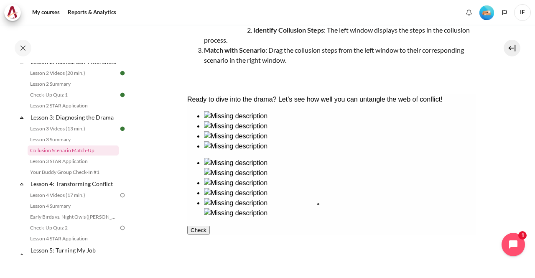
drag, startPoint x: 281, startPoint y: 176, endPoint x: 356, endPoint y: 241, distance: 98.9
drag, startPoint x: 235, startPoint y: 221, endPoint x: 420, endPoint y: 165, distance: 193.1
click at [209, 255] on button "Check" at bounding box center [198, 250] width 23 height 9
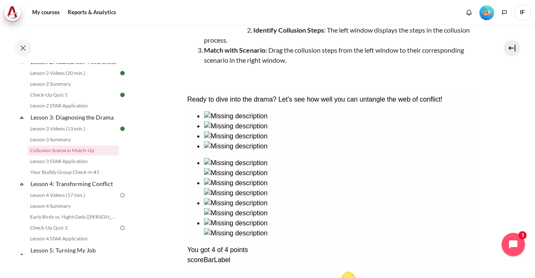
scroll to position [211, 0]
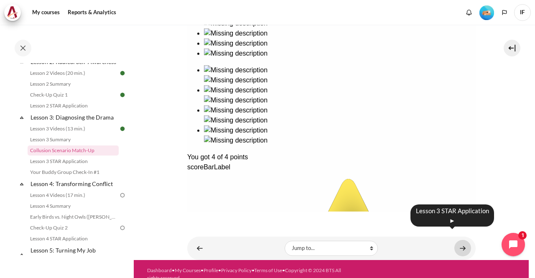
click at [461, 240] on link "Content" at bounding box center [462, 248] width 17 height 16
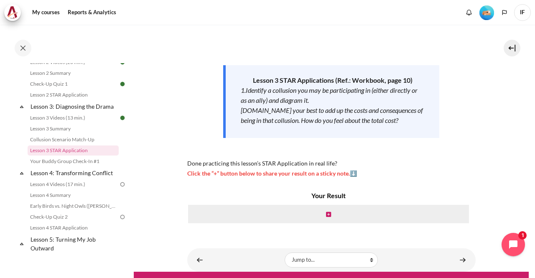
scroll to position [97, 0]
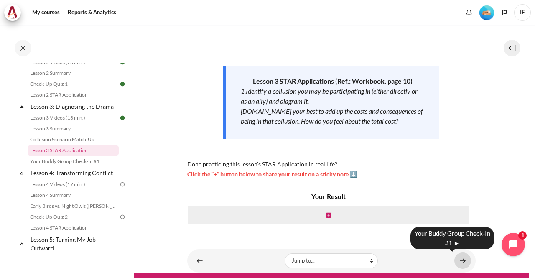
click at [457, 260] on link "Content" at bounding box center [462, 260] width 17 height 16
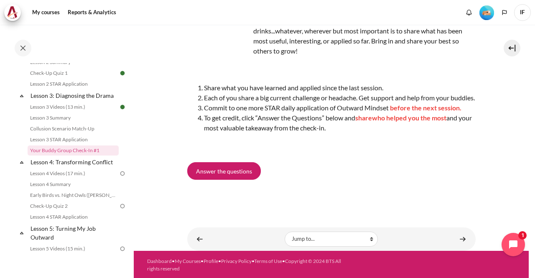
scroll to position [101, 0]
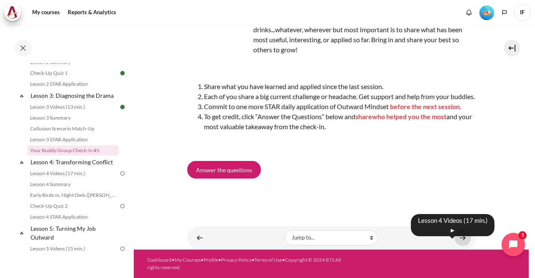
click at [458, 236] on link "Content" at bounding box center [462, 237] width 17 height 16
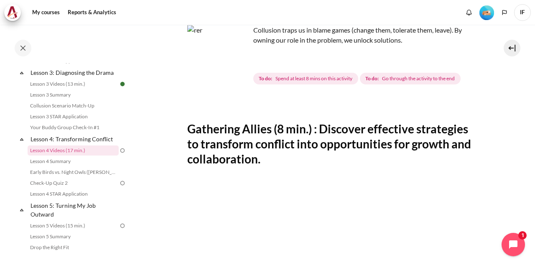
scroll to position [59, 0]
